Goal: Information Seeking & Learning: Learn about a topic

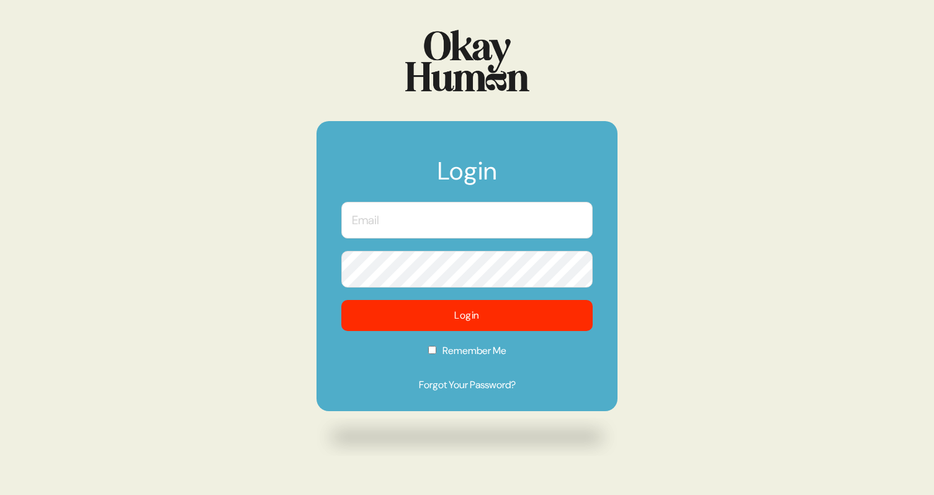
click at [440, 212] on input "text" at bounding box center [466, 220] width 251 height 37
type input "[MEDICAL_DATA][EMAIL_ADDRESS][DOMAIN_NAME]"
click at [341, 300] on button "Login" at bounding box center [466, 315] width 251 height 31
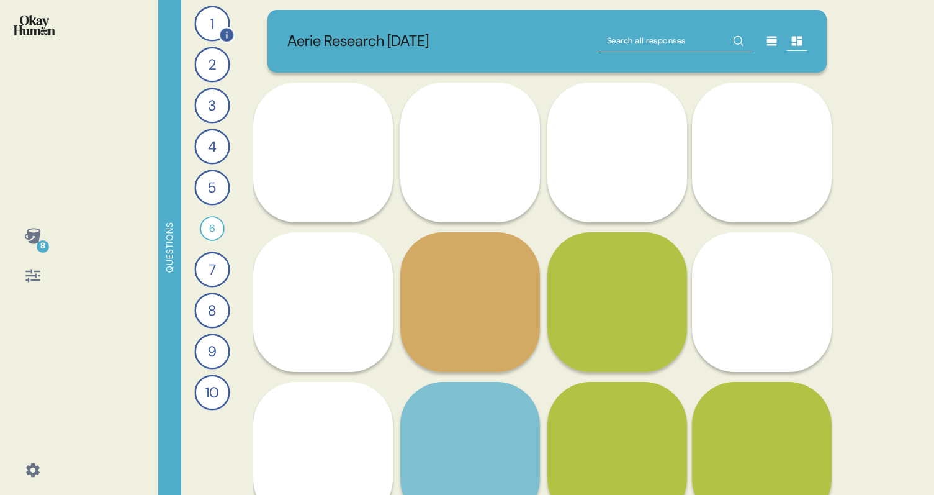
click at [210, 30] on div "1" at bounding box center [211, 23] width 35 height 35
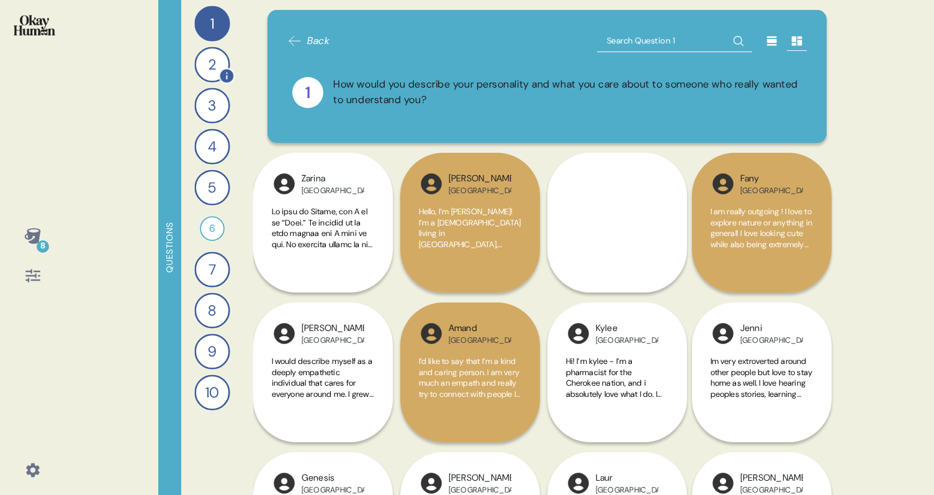
click at [216, 63] on div "2" at bounding box center [211, 64] width 35 height 35
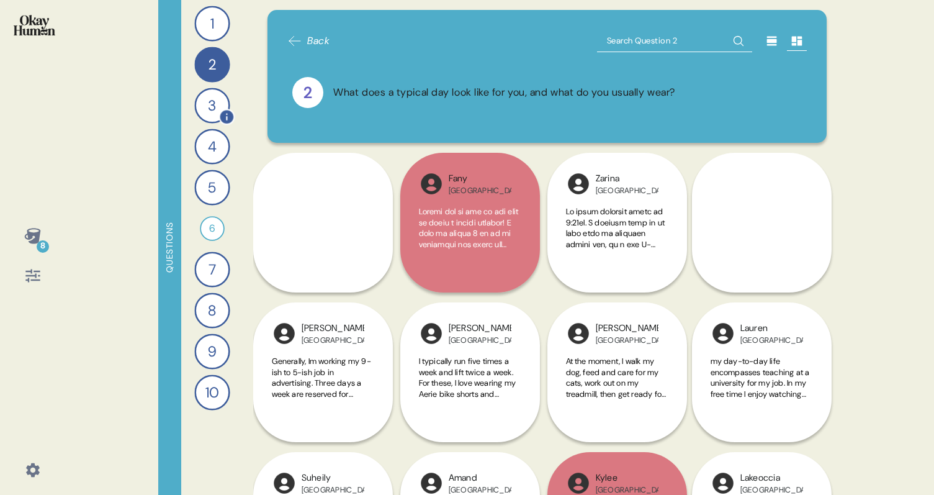
click at [208, 109] on div "3" at bounding box center [211, 105] width 35 height 35
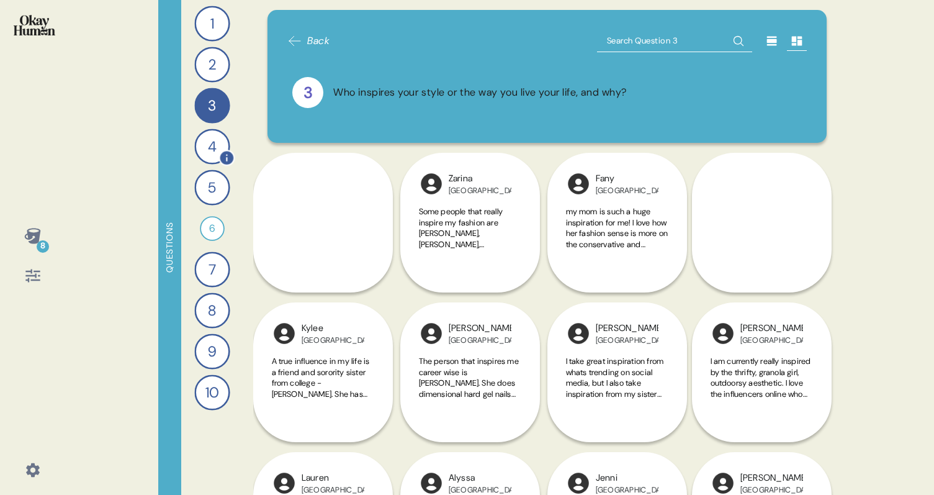
click at [214, 142] on div "4" at bounding box center [211, 146] width 35 height 35
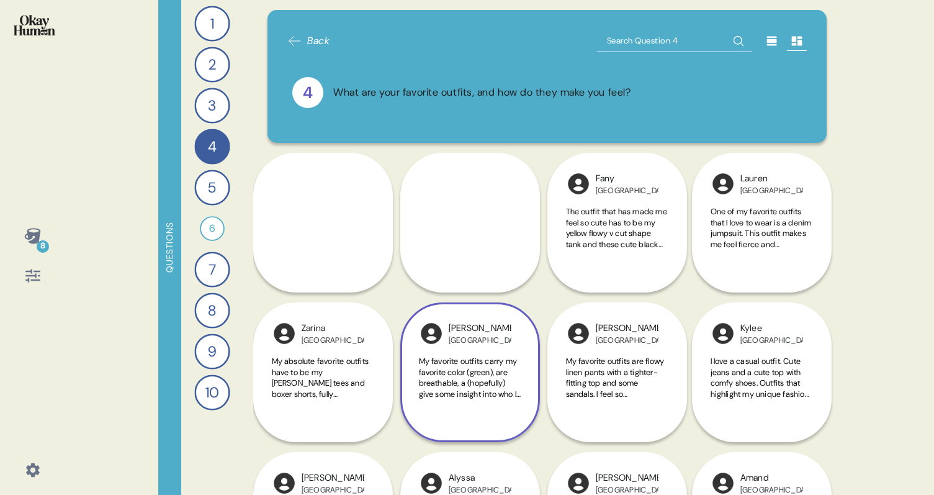
click at [468, 408] on div "My favorite outfits carry my favorite color (green), are breathable, a (hopeful…" at bounding box center [470, 385] width 102 height 58
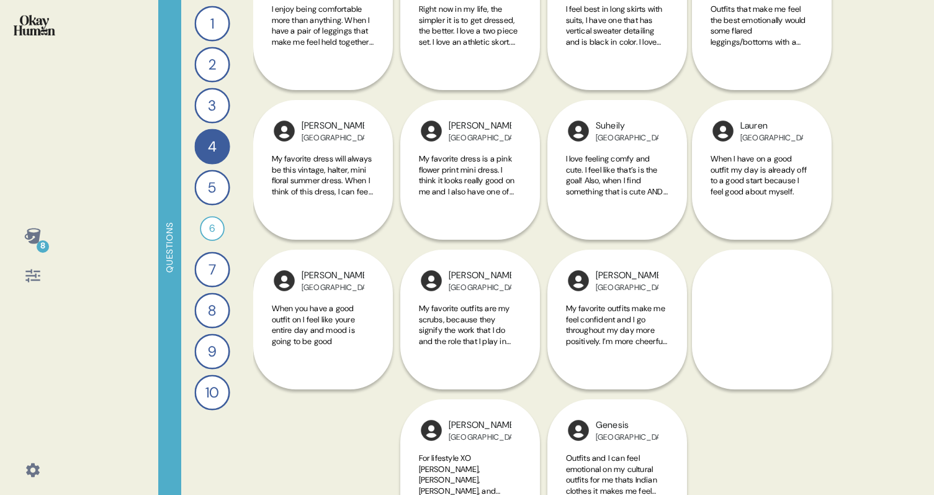
scroll to position [813, 0]
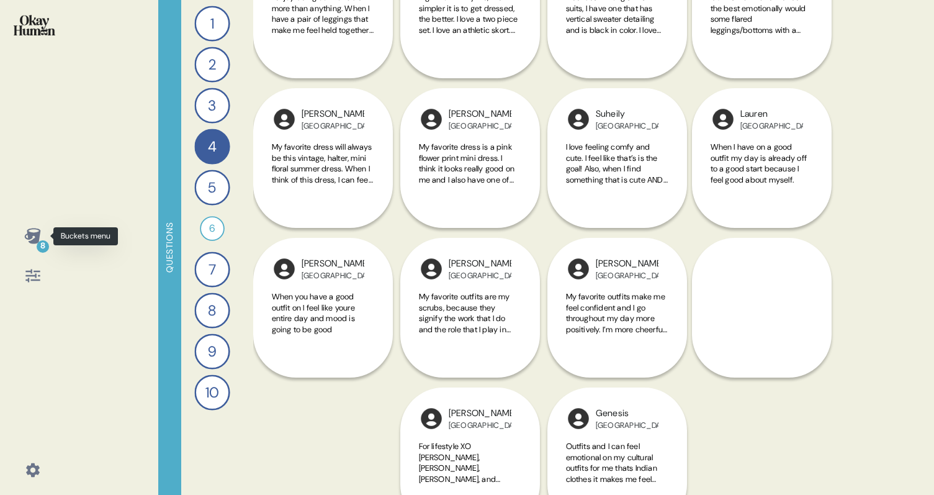
click at [35, 238] on icon at bounding box center [32, 236] width 16 height 16
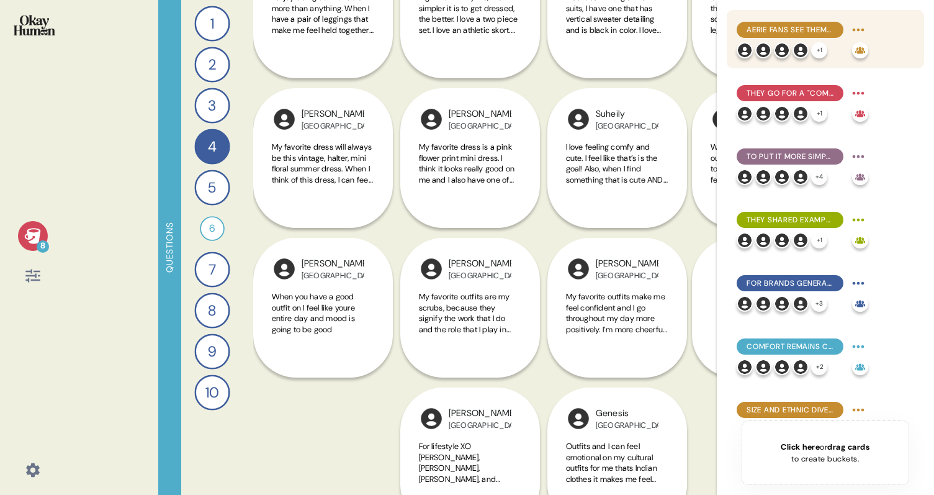
click at [838, 53] on div "+ 1" at bounding box center [792, 50] width 111 height 16
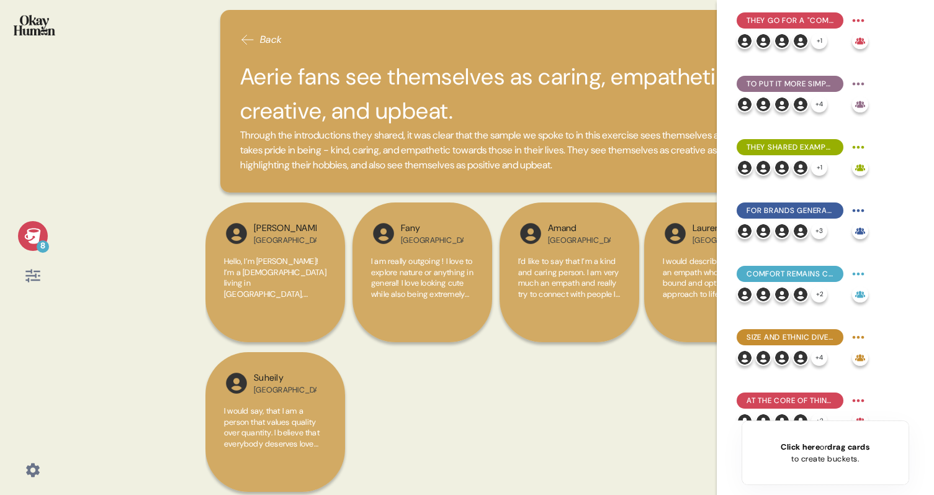
scroll to position [91, 0]
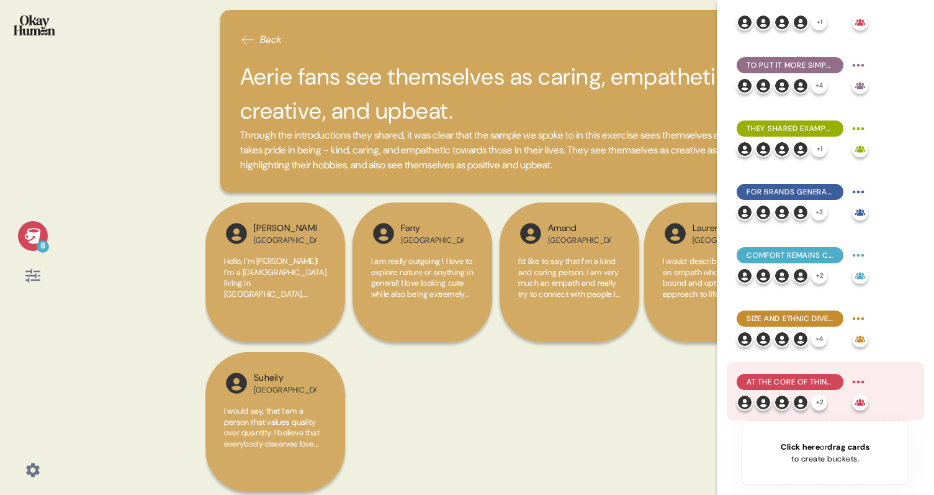
click at [767, 393] on div "At the core of things, feeling seen by a brand is a pathway to confidence over …" at bounding box center [803, 391] width 132 height 38
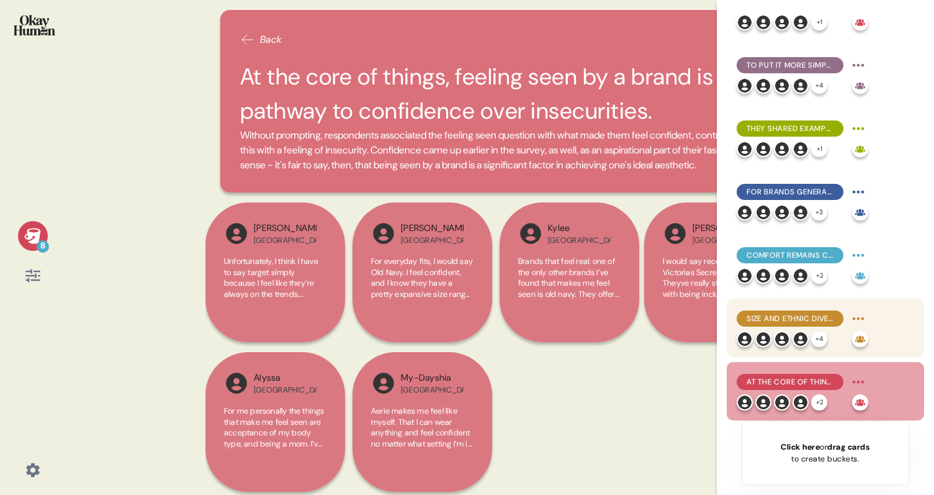
click at [793, 310] on div "Size and ethnic diversity are key to feeling seen, but they want the brand to r…" at bounding box center [803, 319] width 132 height 20
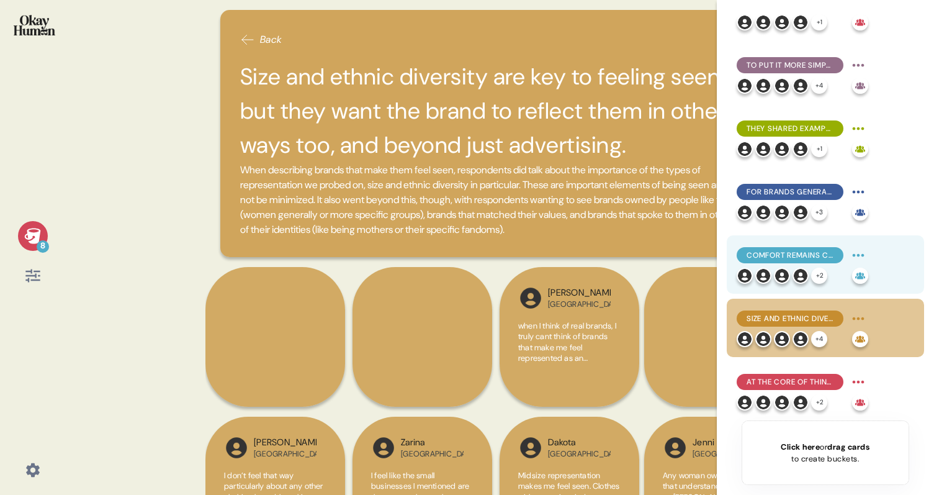
click at [798, 261] on div "Comfort remains central for intimates too, with that naked feeling seeming to b…" at bounding box center [790, 255] width 107 height 16
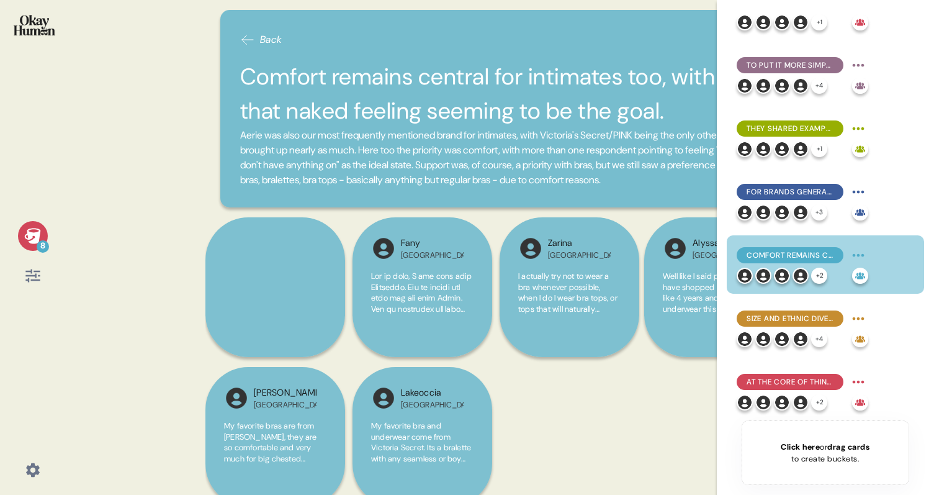
scroll to position [0, 0]
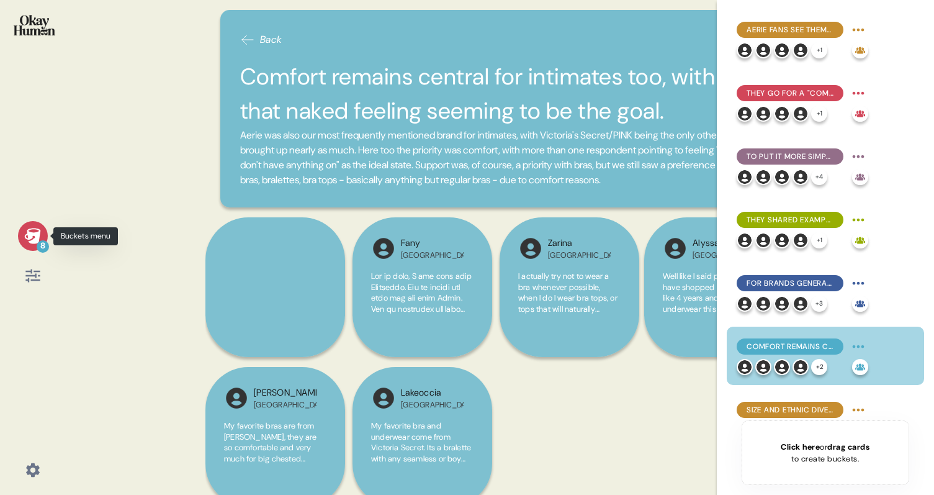
click at [34, 232] on icon at bounding box center [32, 235] width 17 height 17
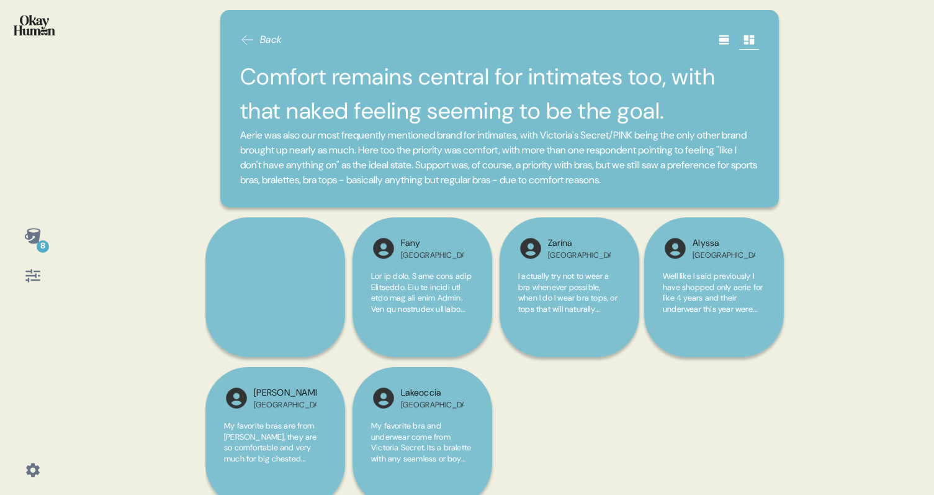
click at [256, 39] on span "Back" at bounding box center [261, 39] width 42 height 15
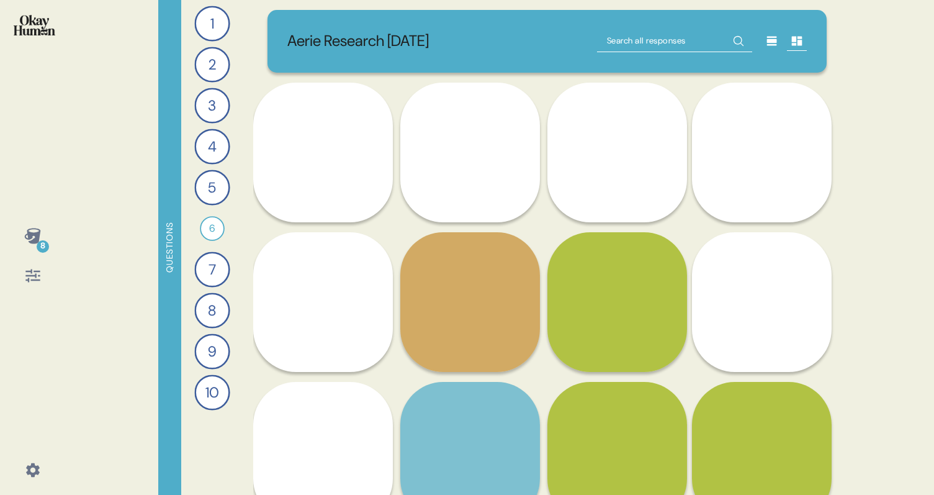
click at [30, 270] on icon at bounding box center [32, 275] width 14 height 13
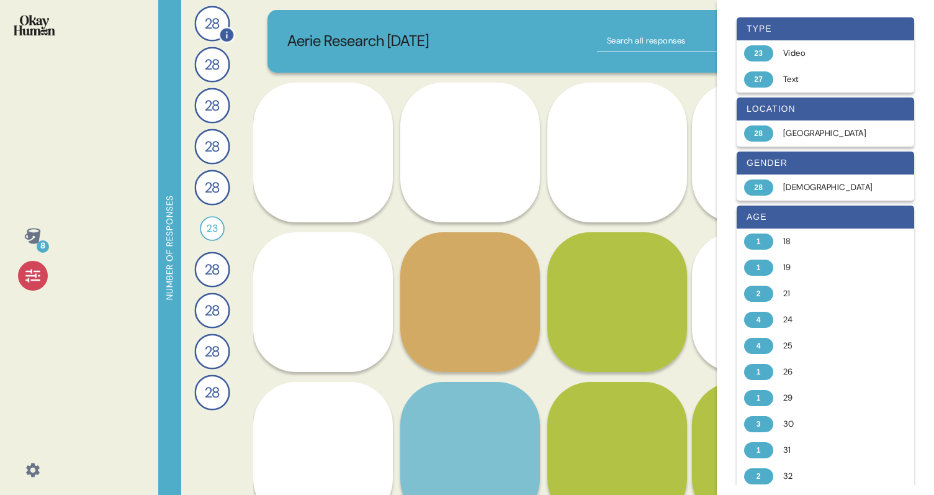
click at [220, 16] on div "28" at bounding box center [211, 23] width 35 height 35
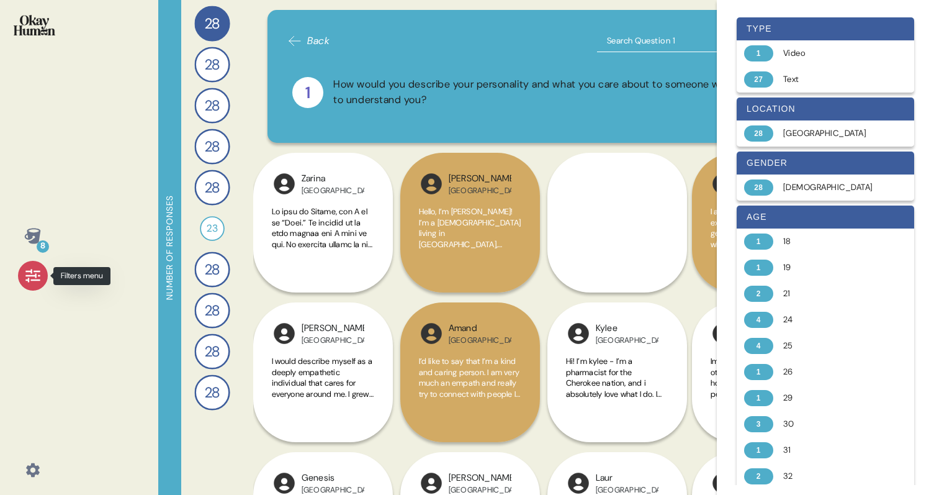
click at [29, 278] on icon at bounding box center [32, 275] width 14 height 13
